Goal: Entertainment & Leisure: Consume media (video, audio)

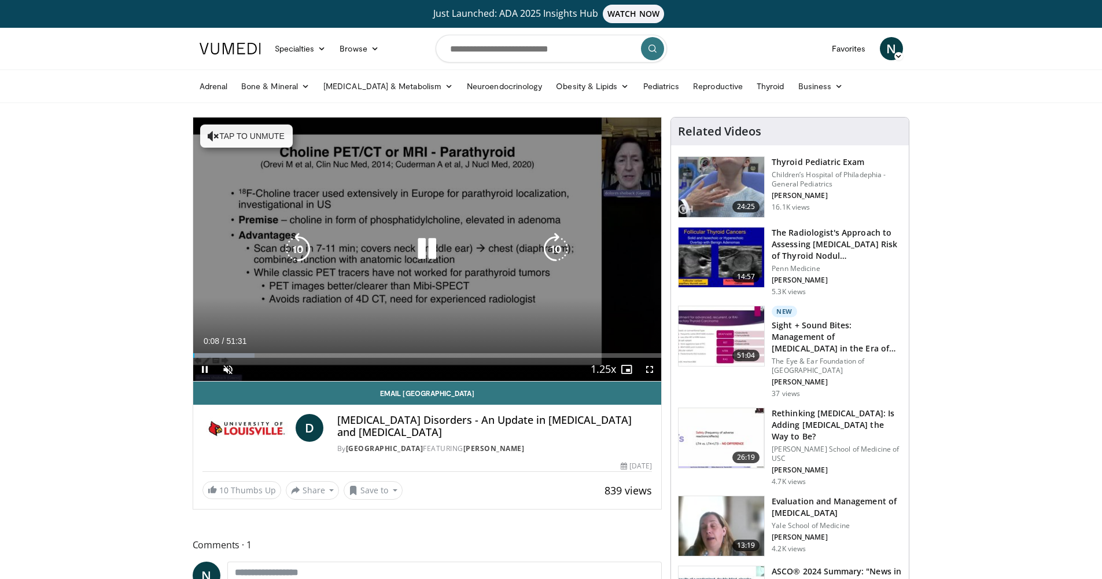
click at [436, 256] on icon "Video Player" at bounding box center [427, 249] width 32 height 32
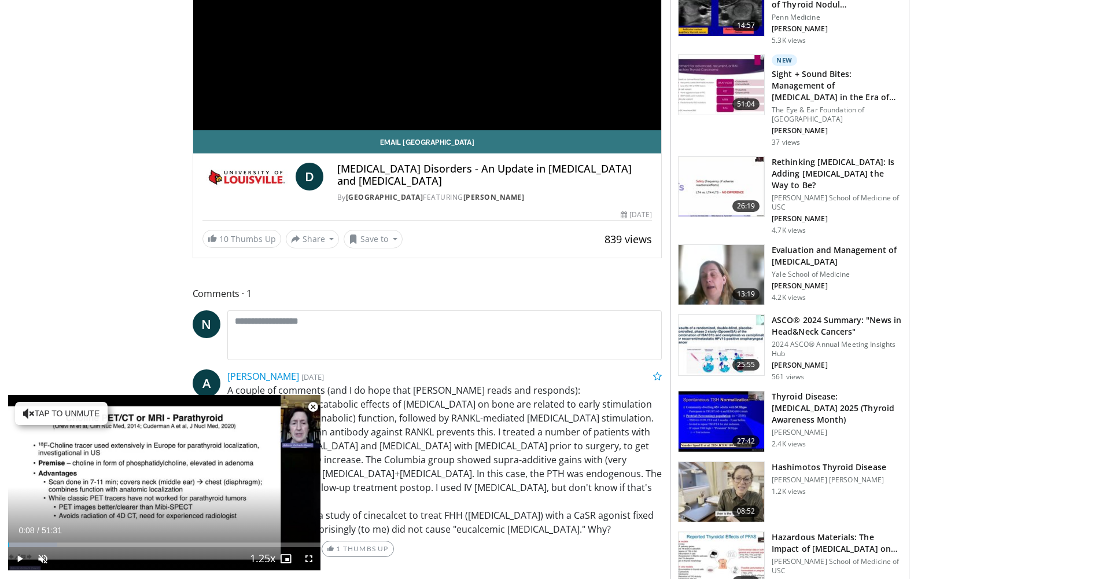
scroll to position [516, 0]
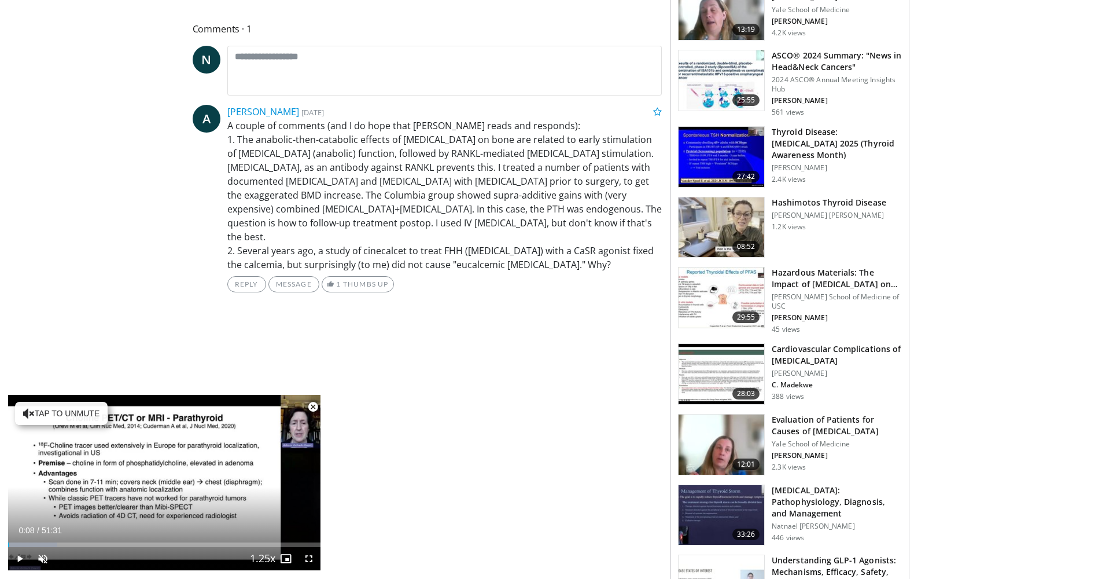
click at [315, 407] on span "Video Player" at bounding box center [313, 406] width 23 height 23
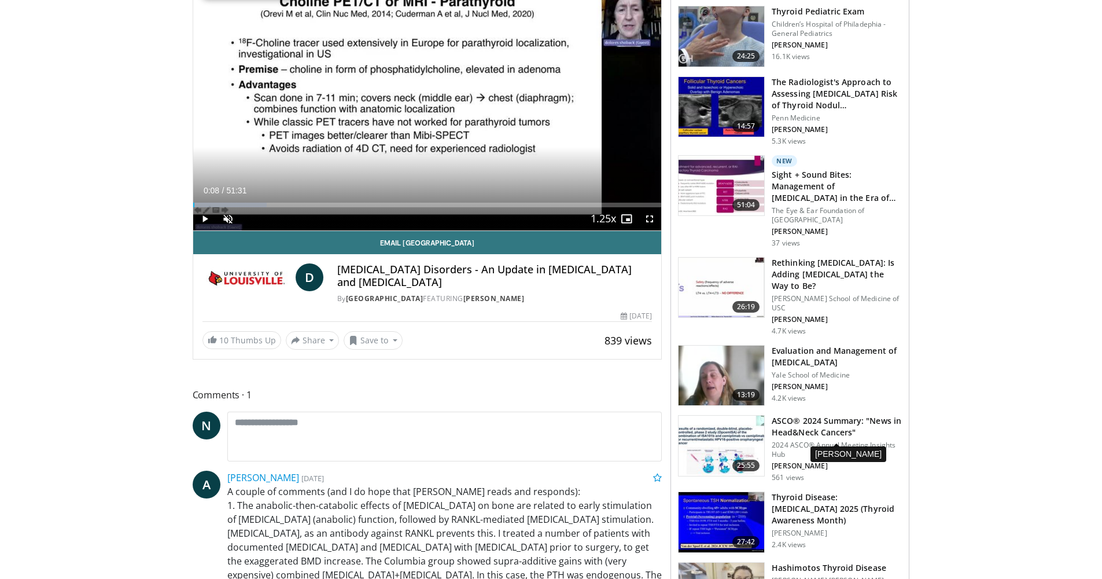
scroll to position [0, 0]
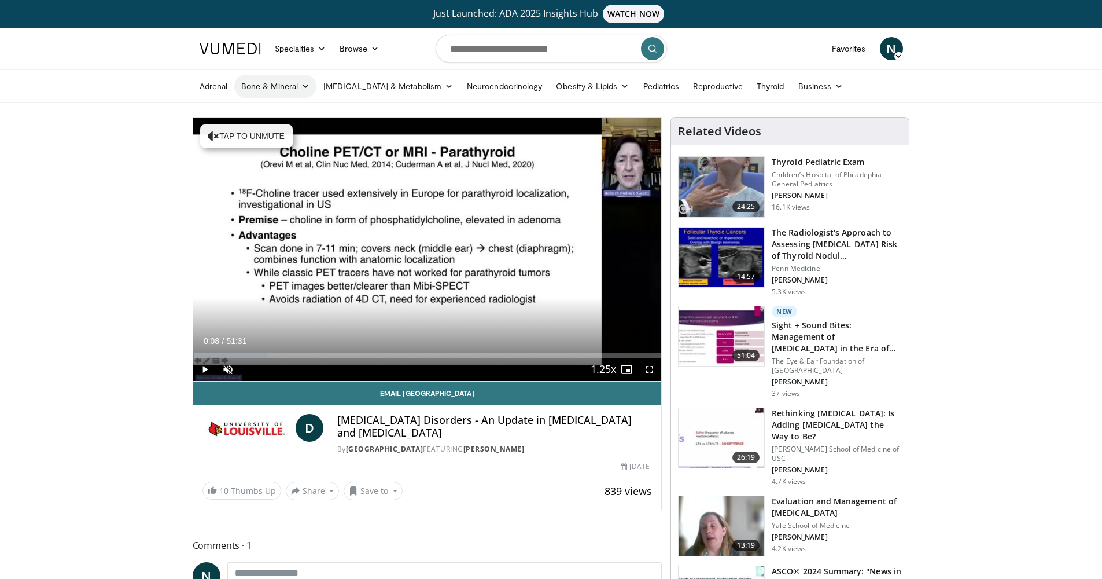
click at [282, 85] on link "Bone & Mineral" at bounding box center [275, 86] width 82 height 23
click at [275, 109] on link "[MEDICAL_DATA]" at bounding box center [304, 113] width 138 height 19
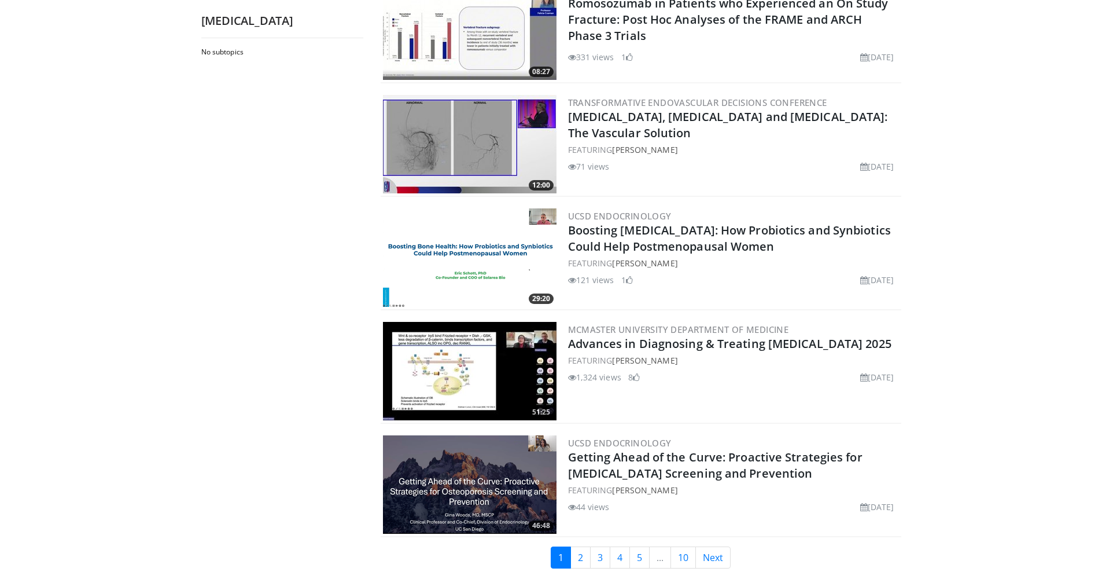
scroll to position [2468, 0]
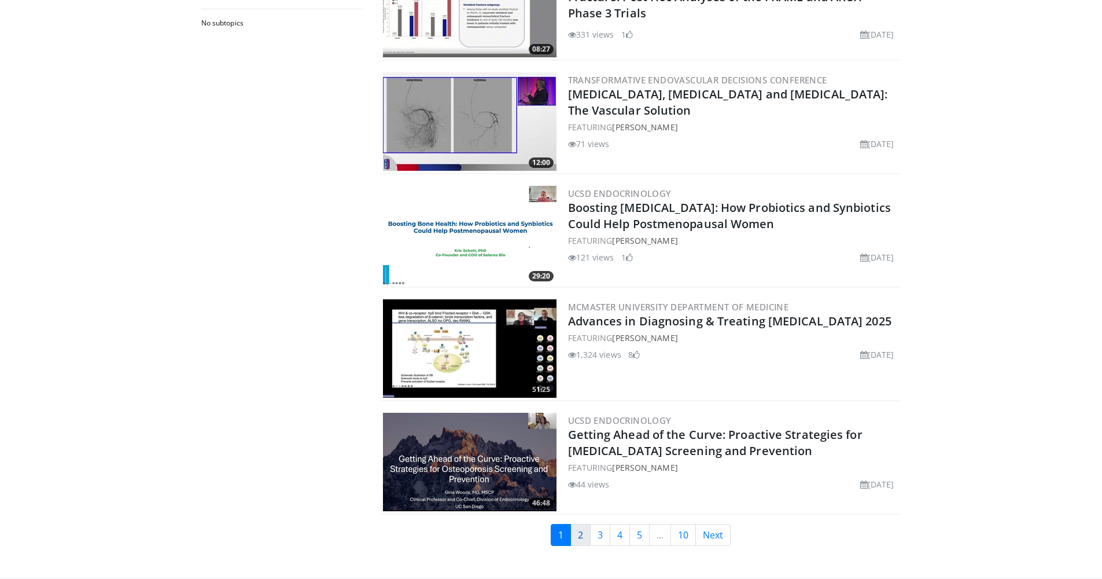
click at [582, 539] on link "2" at bounding box center [581, 535] width 20 height 22
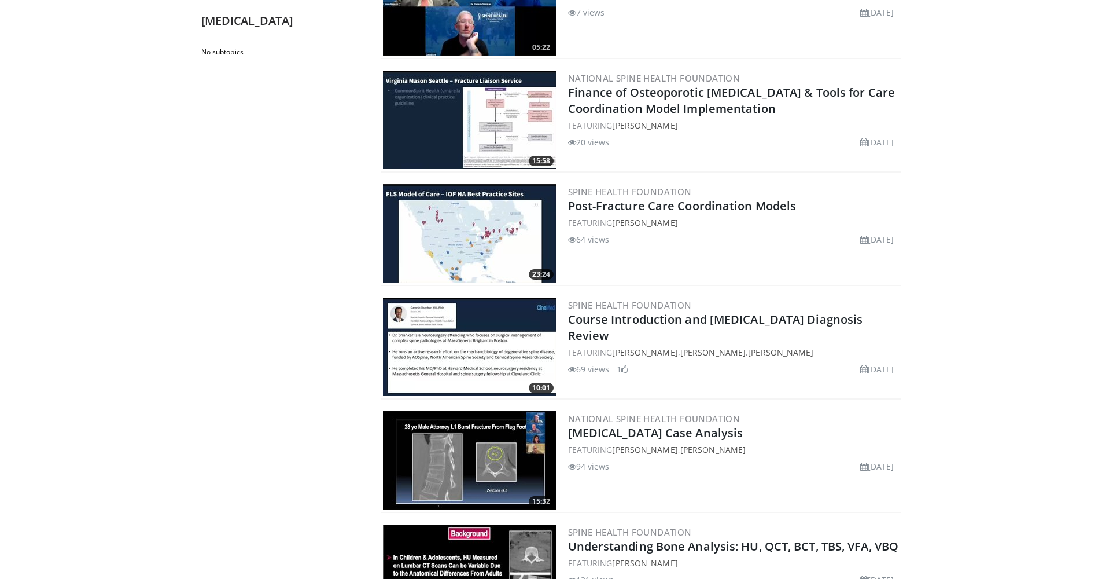
scroll to position [1060, 0]
